Goal: Task Accomplishment & Management: Use online tool/utility

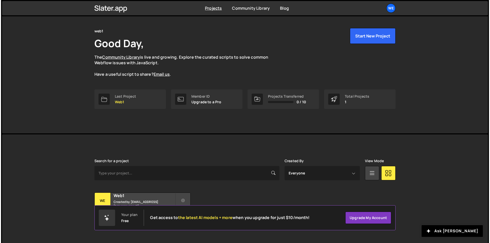
scroll to position [20, 0]
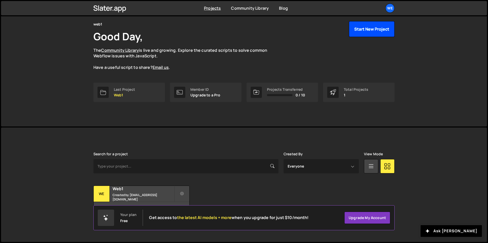
click at [363, 33] on button "Start New Project" at bounding box center [372, 29] width 46 height 16
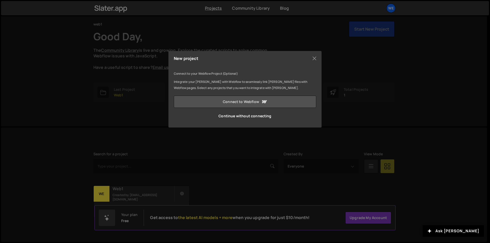
click at [278, 99] on link "Connect to Webflow" at bounding box center [245, 102] width 142 height 12
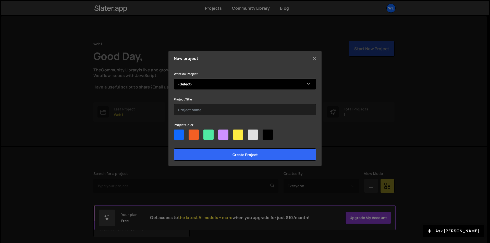
click at [212, 86] on select "-Select- nested tabs site" at bounding box center [245, 84] width 142 height 11
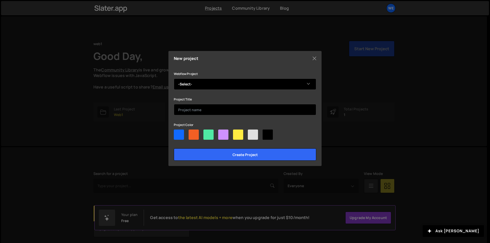
select select "688b340a787c0f456c8ff5d3"
click at [174, 79] on select "-Select- nested tabs site" at bounding box center [245, 84] width 142 height 11
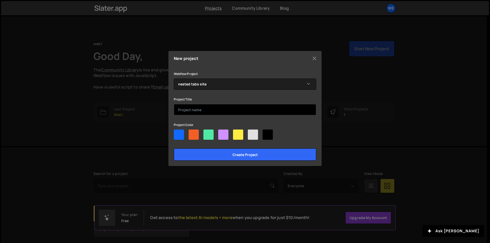
click at [210, 110] on input "text" at bounding box center [245, 109] width 142 height 11
click at [200, 110] on input "text" at bounding box center [245, 109] width 142 height 11
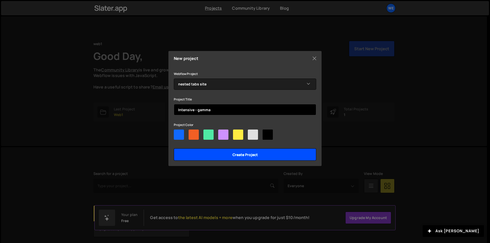
type input "Intensive - gamma"
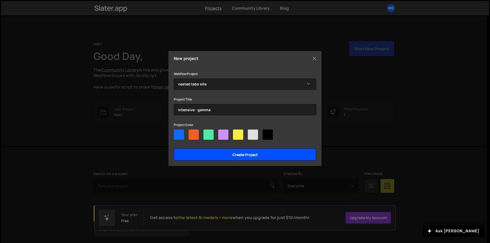
click at [222, 157] on input "Create project" at bounding box center [245, 154] width 142 height 12
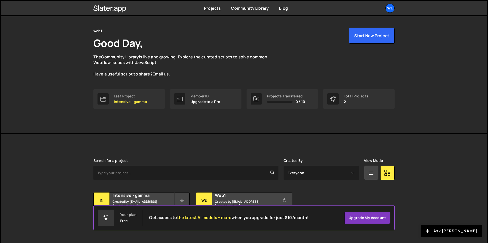
scroll to position [20, 0]
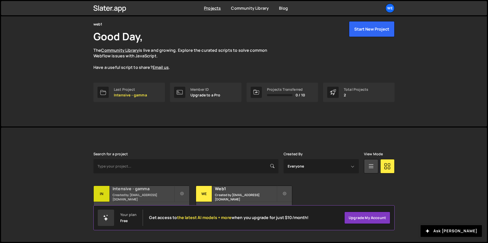
click at [155, 195] on small "Created by [EMAIL_ADDRESS][DOMAIN_NAME]" at bounding box center [143, 197] width 61 height 9
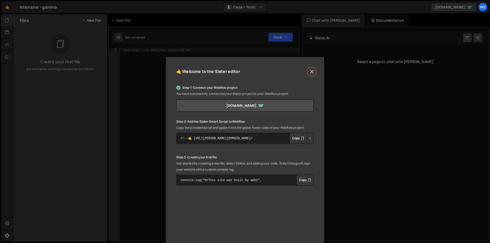
click at [310, 73] on button "Close" at bounding box center [312, 72] width 8 height 8
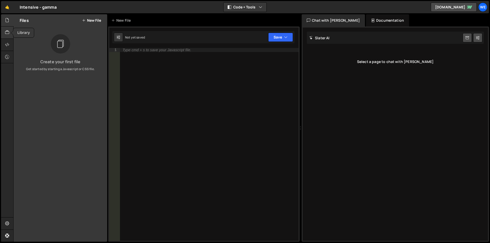
click at [3, 32] on div at bounding box center [7, 33] width 13 height 12
click at [6, 20] on icon at bounding box center [7, 20] width 4 height 6
click at [90, 20] on button "New File" at bounding box center [91, 20] width 19 height 4
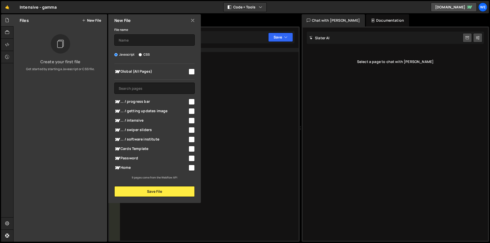
click at [191, 119] on input "checkbox" at bounding box center [192, 121] width 6 height 6
checkbox input "true"
click at [156, 190] on button "Save File" at bounding box center [154, 191] width 80 height 11
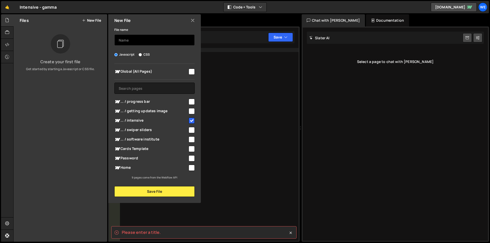
click at [127, 42] on input "text" at bounding box center [154, 39] width 80 height 11
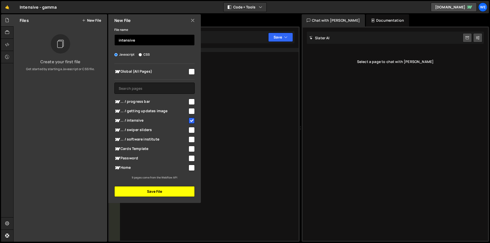
type input "intensive"
click at [144, 189] on button "Save File" at bounding box center [154, 191] width 80 height 11
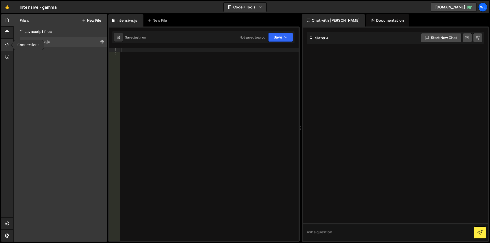
click at [6, 44] on icon at bounding box center [7, 45] width 4 height 6
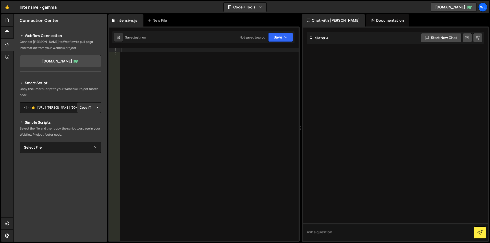
scroll to position [28, 0]
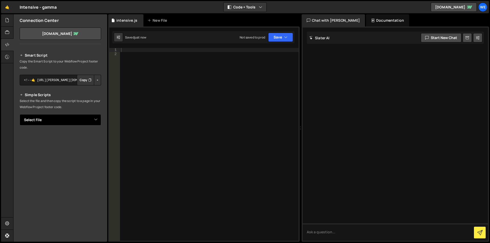
click at [62, 116] on select "Select File intensive.js" at bounding box center [60, 119] width 81 height 11
select select "45624"
click at [20, 114] on select "Select File intensive.js" at bounding box center [60, 119] width 81 height 11
click at [81, 137] on button "Copy" at bounding box center [85, 137] width 17 height 11
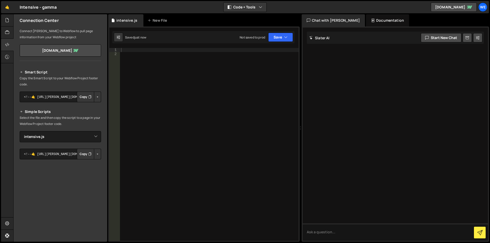
scroll to position [2, 0]
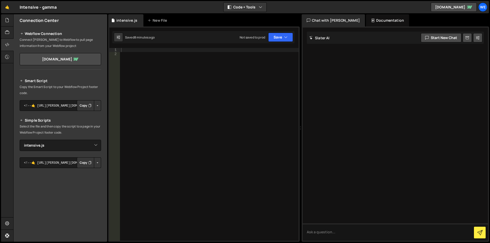
click at [149, 78] on div at bounding box center [209, 148] width 179 height 201
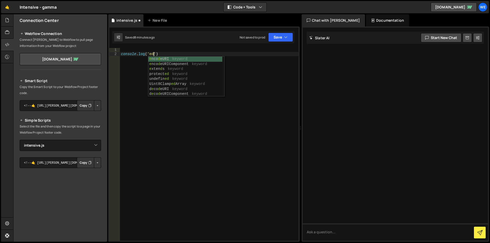
scroll to position [0, 2]
type textarea "console.log('eds"
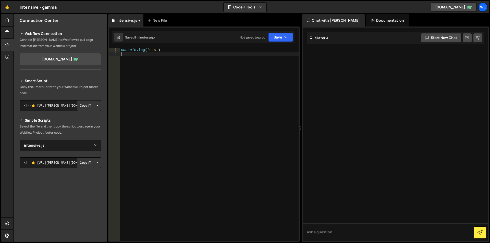
scroll to position [0, 0]
click at [218, 82] on div "console . log ( 'eds' )" at bounding box center [209, 148] width 179 height 201
click at [207, 64] on div "console . log ( 'eds' )" at bounding box center [209, 148] width 179 height 201
type textarea "console.log('eds')"
click at [207, 63] on div "Type cmd + s to save your Javascript file." at bounding box center [209, 148] width 179 height 201
